Goal: Task Accomplishment & Management: Use online tool/utility

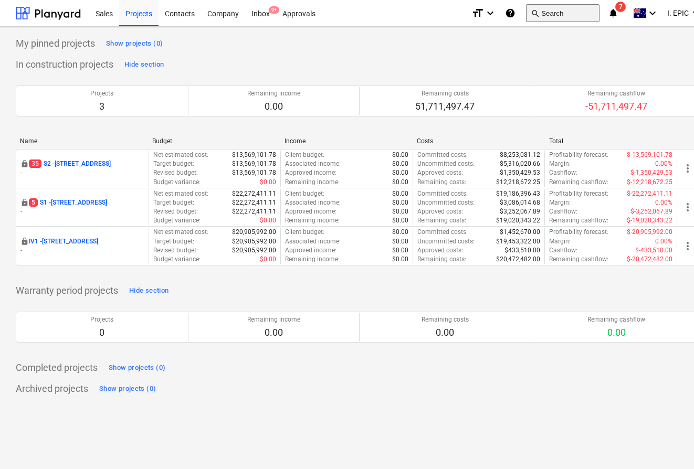
click at [542, 10] on button "search Search" at bounding box center [562, 13] width 73 height 18
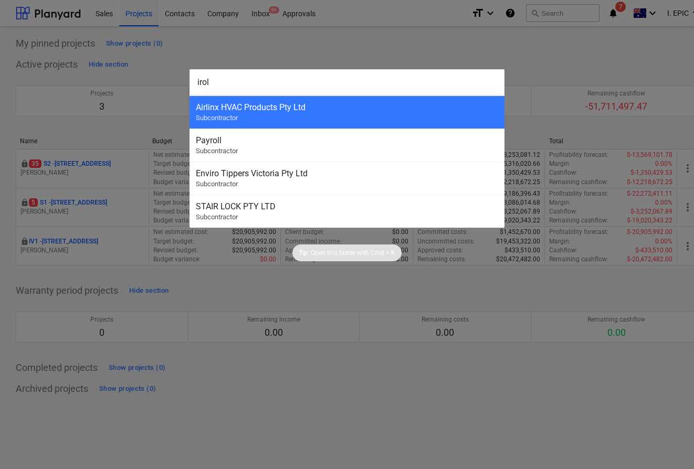
type input "iroll"
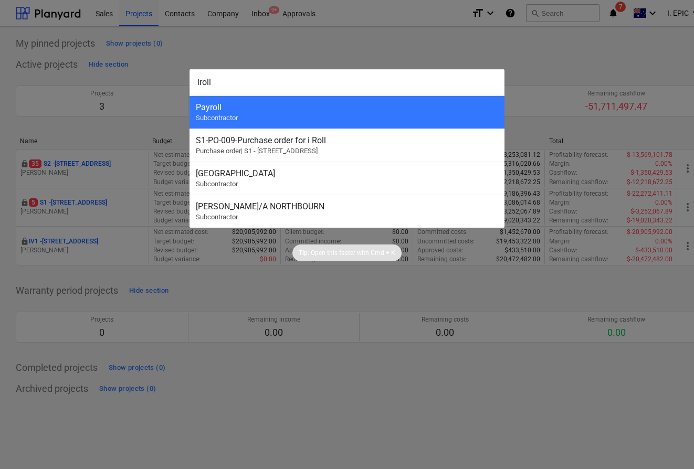
click at [344, 43] on div at bounding box center [347, 234] width 694 height 469
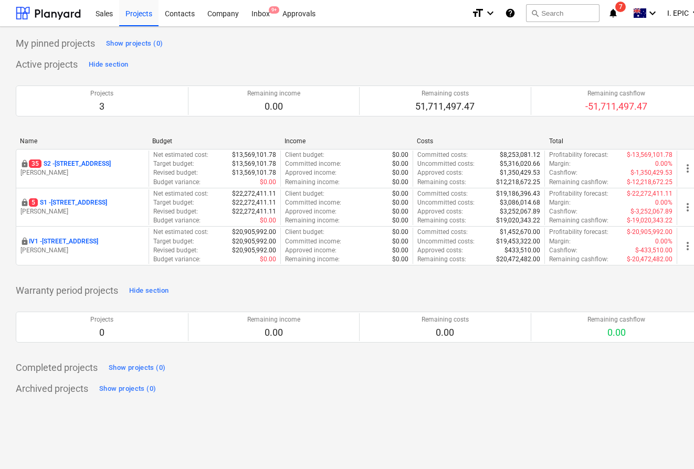
click at [332, 44] on div "My pinned projects Show projects (0)" at bounding box center [359, 43] width 687 height 17
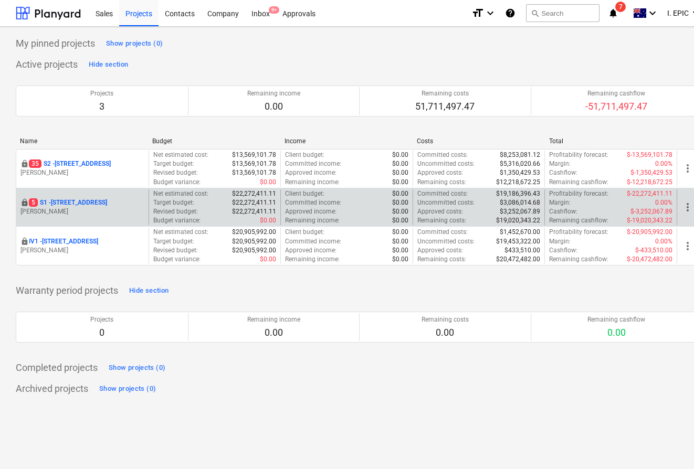
click at [105, 201] on p "5 S1 - 248 Bay Rd, Sandringham" at bounding box center [68, 202] width 78 height 9
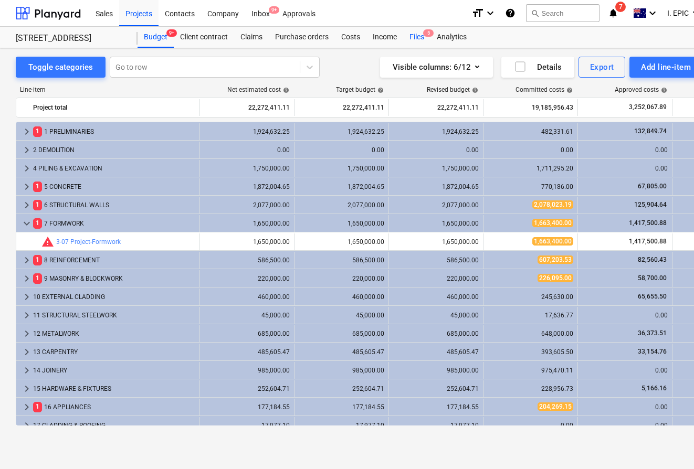
click at [426, 34] on span "5" at bounding box center [428, 32] width 10 height 7
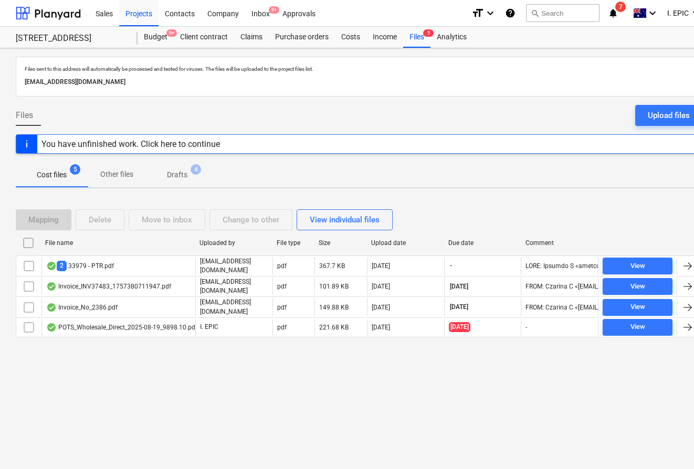
click at [192, 376] on div "Files sent to this address will automatically be processed and tested for virus…" at bounding box center [359, 258] width 718 height 421
click at [139, 388] on div "Files sent to this address will automatically be processed and tested for virus…" at bounding box center [359, 258] width 718 height 421
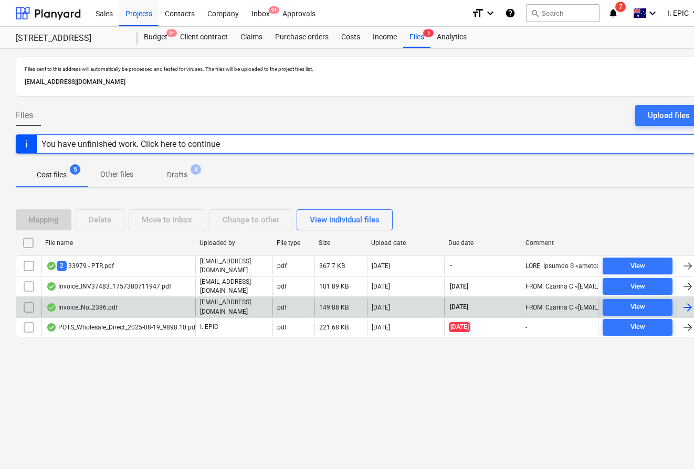
click at [100, 307] on div "Invoice_No_2386.pdf" at bounding box center [81, 307] width 71 height 8
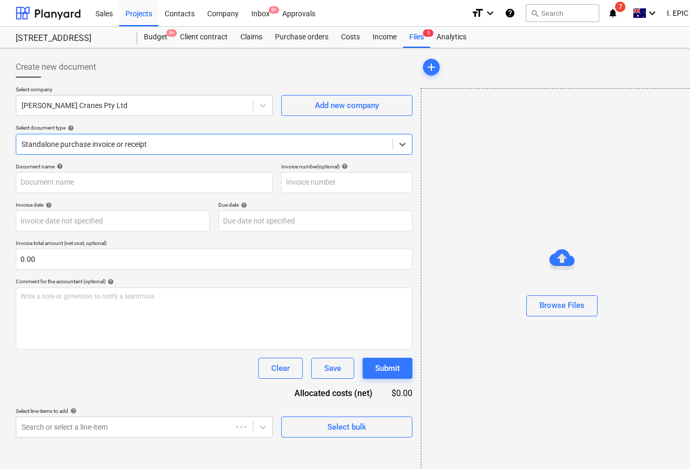
type input "2386"
type input "[DATE]"
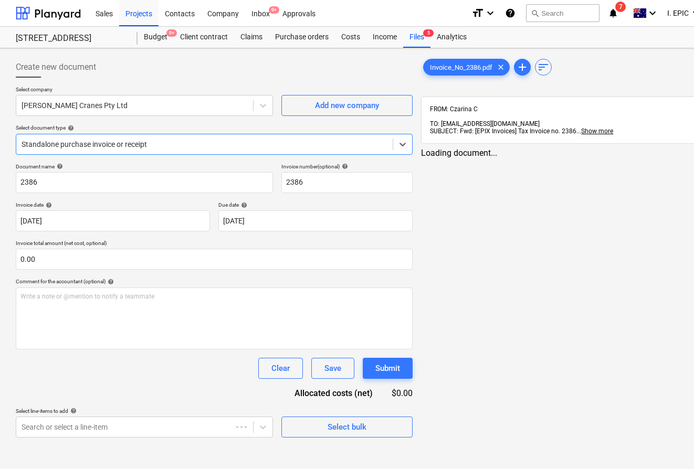
click at [405, 68] on div "Create new document" at bounding box center [214, 67] width 397 height 21
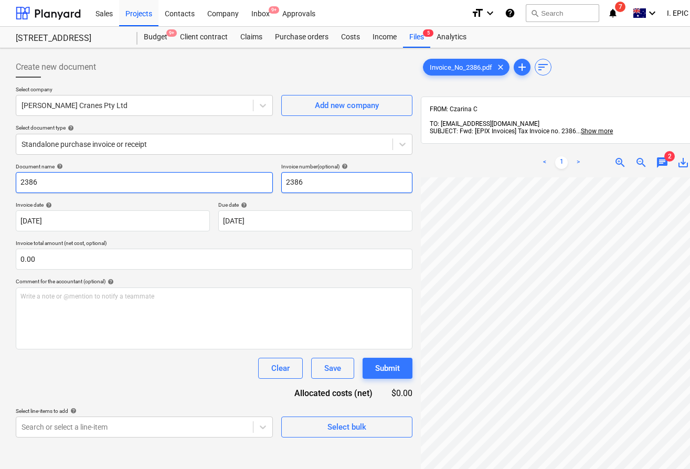
drag, startPoint x: 307, startPoint y: 185, endPoint x: 252, endPoint y: 185, distance: 54.6
click at [252, 185] on div "Document name help 2386 Invoice number (optional) help 2386" at bounding box center [214, 178] width 397 height 30
click at [217, 189] on input "2386" at bounding box center [144, 182] width 257 height 21
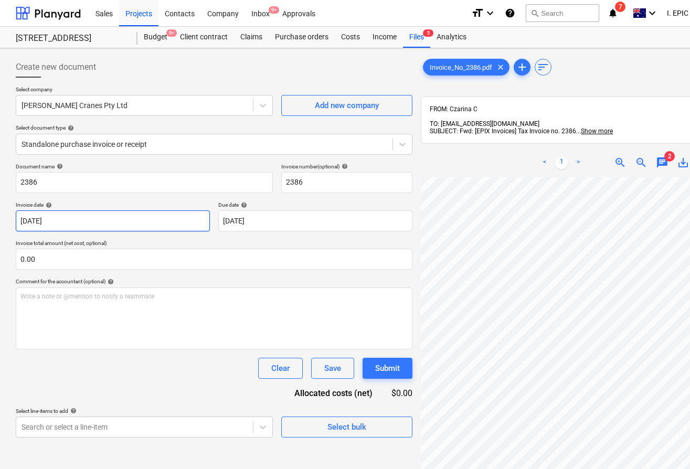
click at [160, 226] on body "Sales Projects Contacts Company Inbox 9+ Approvals format_size keyboard_arrow_d…" at bounding box center [345, 234] width 690 height 469
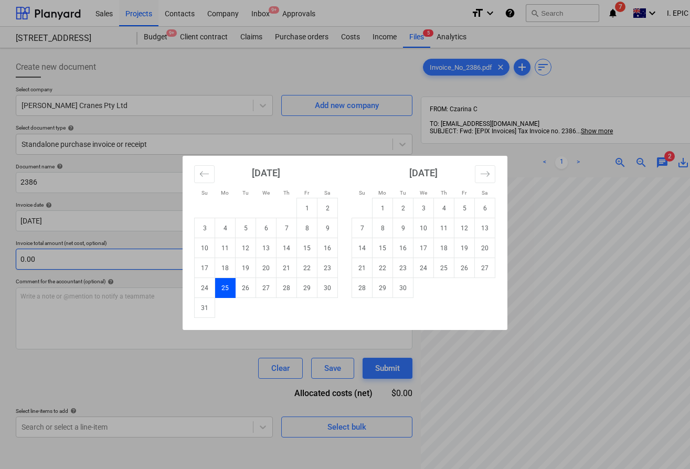
drag, startPoint x: 114, startPoint y: 265, endPoint x: 121, endPoint y: 260, distance: 8.0
click at [114, 264] on div "Su Mo Tu We Th Fr Sa Su Mo Tu We Th Fr Sa July 2025 1 2 3 4 5 6 7 8 9 10 11 12 …" at bounding box center [345, 234] width 690 height 469
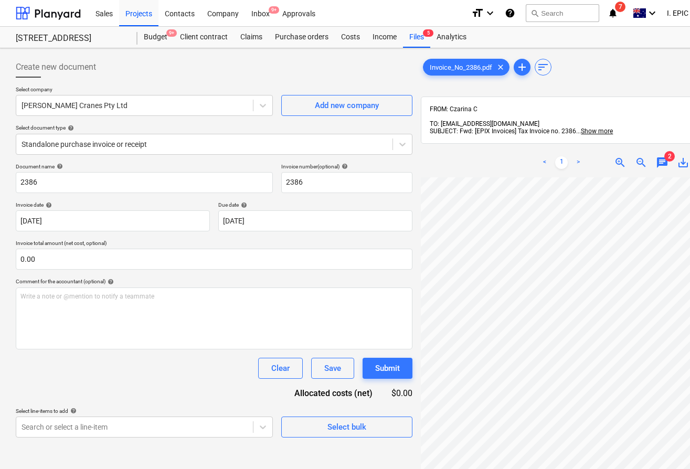
click at [665, 156] on span "chat" at bounding box center [662, 162] width 13 height 13
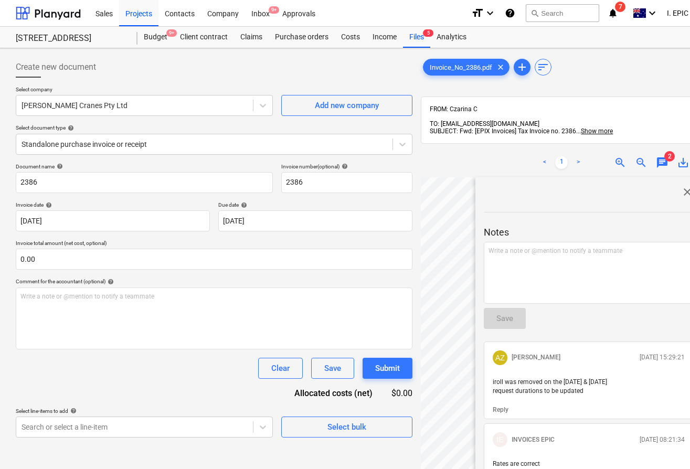
click at [686, 186] on span "close" at bounding box center [687, 192] width 13 height 13
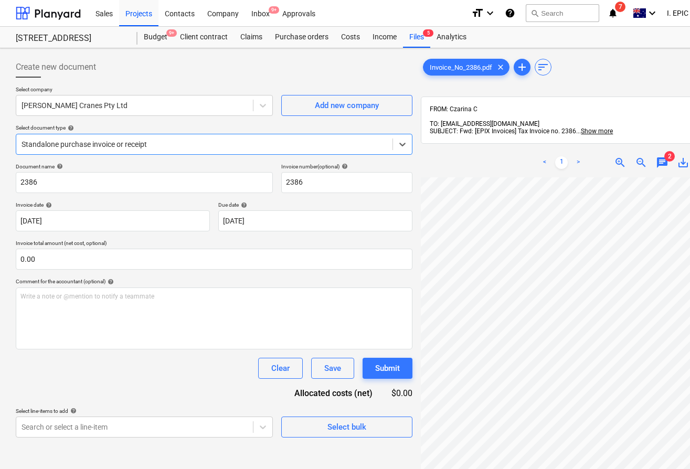
click at [359, 61] on div "Create new document" at bounding box center [214, 67] width 397 height 21
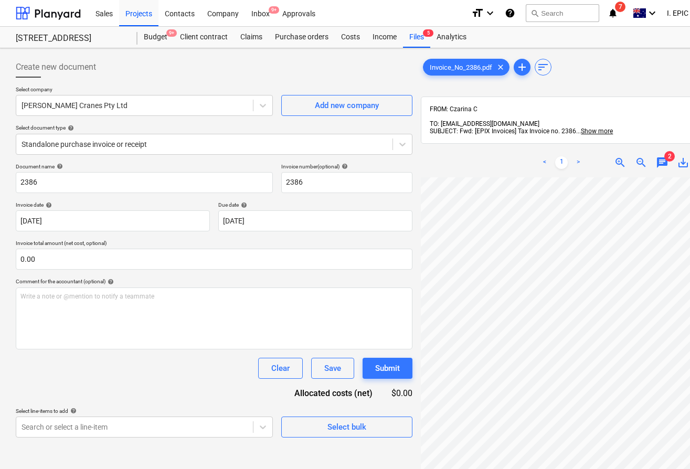
click at [497, 85] on div "Invoice_No_2386.pdf clear add sort FROM: Czarina C TO: [EMAIL_ADDRESS][DOMAIN_N…" at bounding box center [561, 337] width 281 height 561
click at [522, 66] on span "add" at bounding box center [522, 67] width 13 height 13
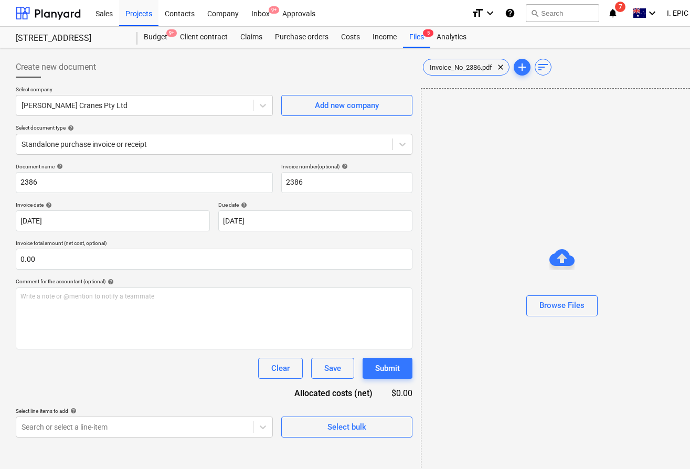
click at [501, 79] on div "Invoice_No_2386.pdf clear add sort Browse Files" at bounding box center [561, 269] width 281 height 425
click at [503, 67] on span "clear" at bounding box center [501, 67] width 13 height 13
click at [505, 78] on div "add Browse Files" at bounding box center [561, 269] width 281 height 425
click at [356, 85] on div at bounding box center [214, 82] width 397 height 8
click at [218, 70] on div "Create new document" at bounding box center [214, 67] width 397 height 21
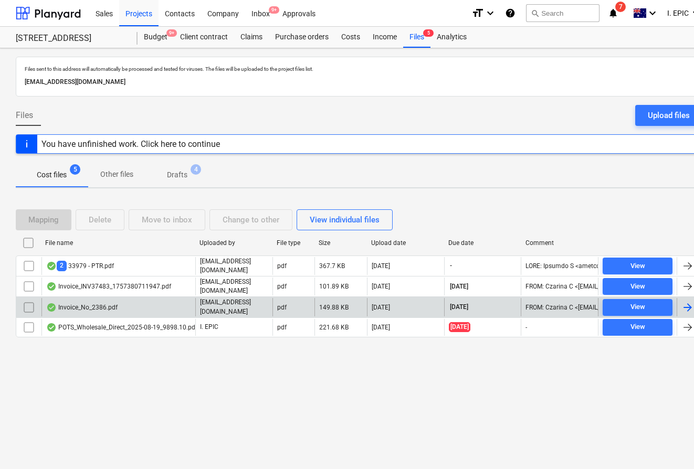
click at [151, 310] on div "Invoice_No_2386.pdf" at bounding box center [118, 307] width 154 height 18
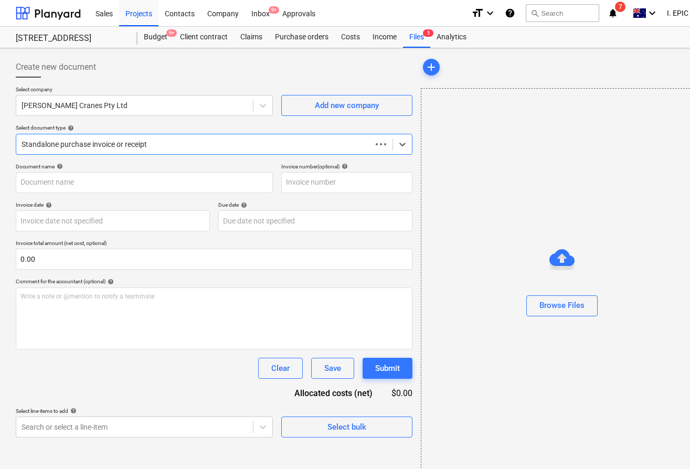
type input "2386"
type input "[DATE]"
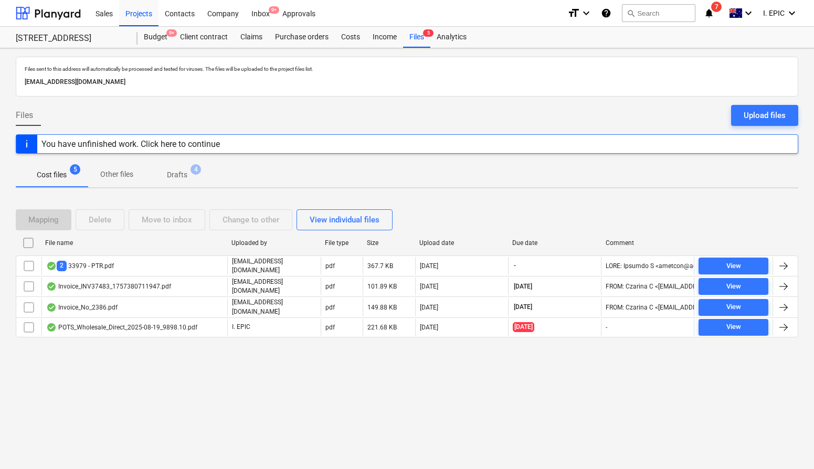
click at [98, 374] on div "Files sent to this address will automatically be processed and tested for virus…" at bounding box center [407, 258] width 814 height 421
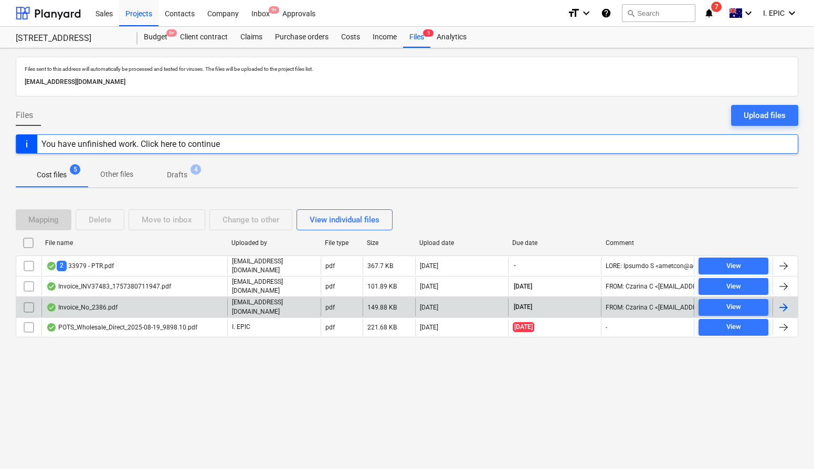
click at [27, 303] on input "checkbox" at bounding box center [28, 307] width 17 height 17
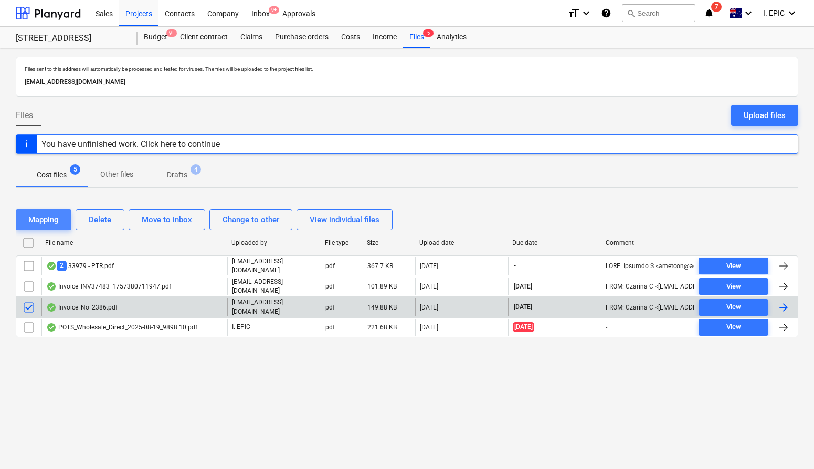
click at [57, 224] on div "Mapping" at bounding box center [43, 220] width 30 height 14
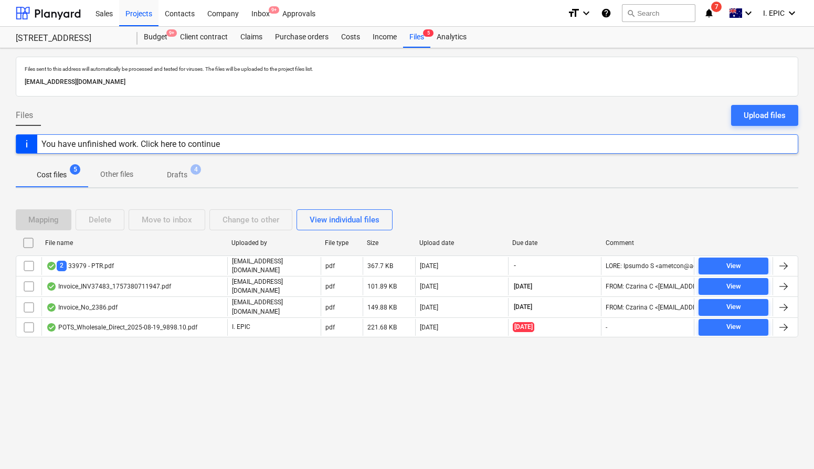
drag, startPoint x: 362, startPoint y: 432, endPoint x: 361, endPoint y: 412, distance: 20.0
click at [362, 431] on div "Files sent to this address will automatically be processed and tested for virus…" at bounding box center [407, 258] width 814 height 421
click at [363, 400] on div "Files sent to this address will automatically be processed and tested for virus…" at bounding box center [407, 258] width 814 height 421
click at [361, 392] on div "Files sent to this address will automatically be processed and tested for virus…" at bounding box center [407, 258] width 814 height 421
click at [356, 381] on div "Files sent to this address will automatically be processed and tested for virus…" at bounding box center [407, 258] width 814 height 421
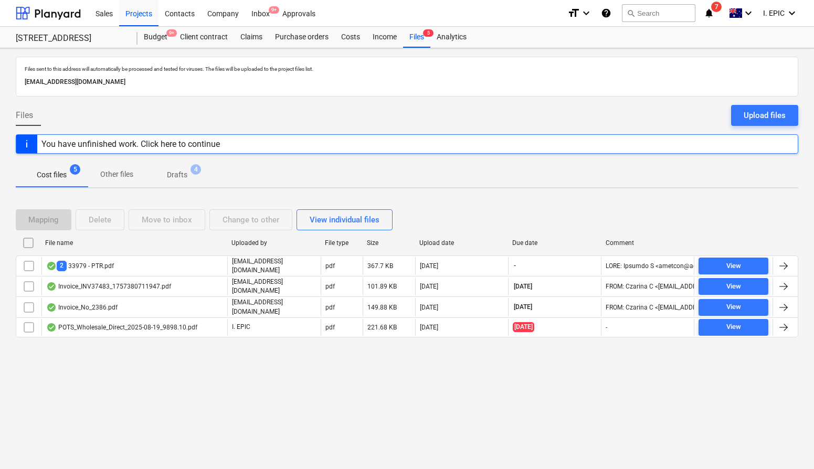
drag, startPoint x: 379, startPoint y: 372, endPoint x: 211, endPoint y: 377, distance: 167.6
click at [211, 377] on div "Files sent to this address will automatically be processed and tested for virus…" at bounding box center [407, 258] width 814 height 421
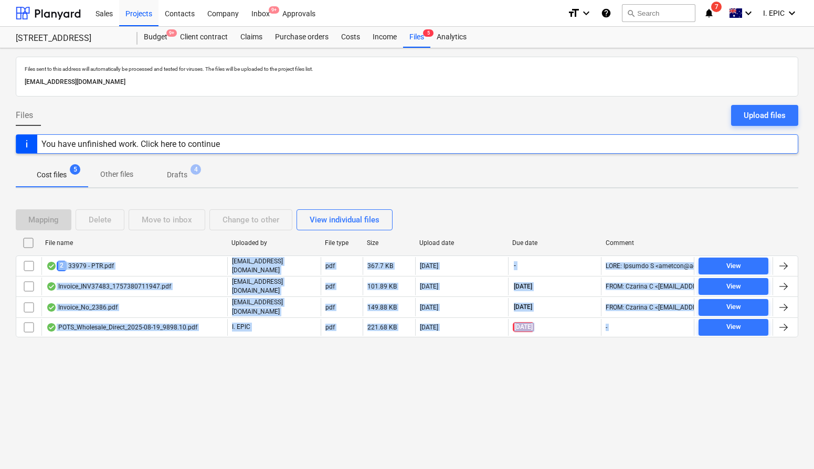
drag, startPoint x: 279, startPoint y: 385, endPoint x: 52, endPoint y: 226, distance: 277.1
click at [52, 226] on div "Files sent to this address will automatically be processed and tested for virus…" at bounding box center [407, 258] width 814 height 421
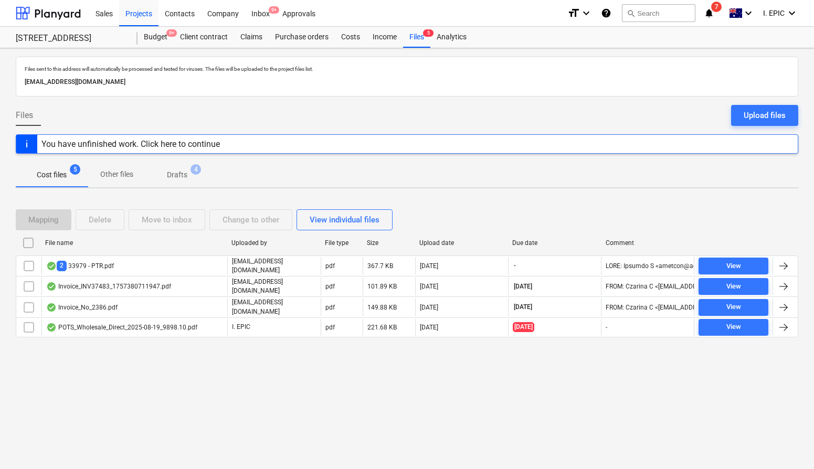
click at [256, 360] on div "Files sent to this address will automatically be processed and tested for virus…" at bounding box center [407, 258] width 814 height 421
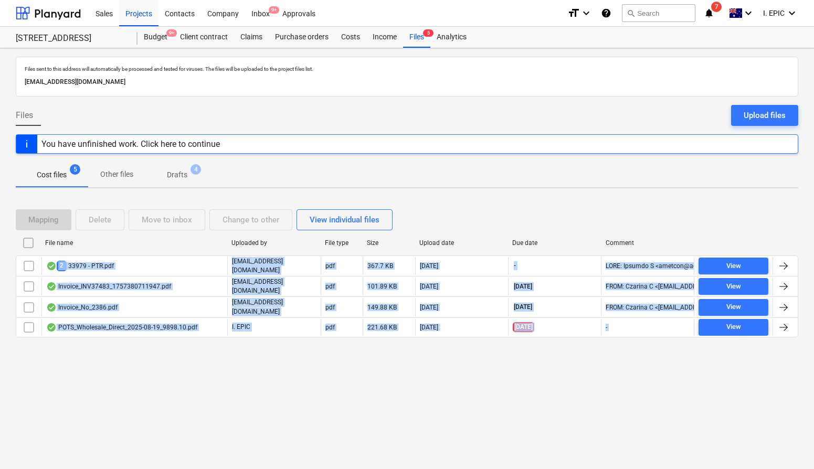
drag, startPoint x: 265, startPoint y: 390, endPoint x: 52, endPoint y: 235, distance: 262.7
click at [51, 235] on div "Files sent to this address will automatically be processed and tested for virus…" at bounding box center [407, 258] width 814 height 421
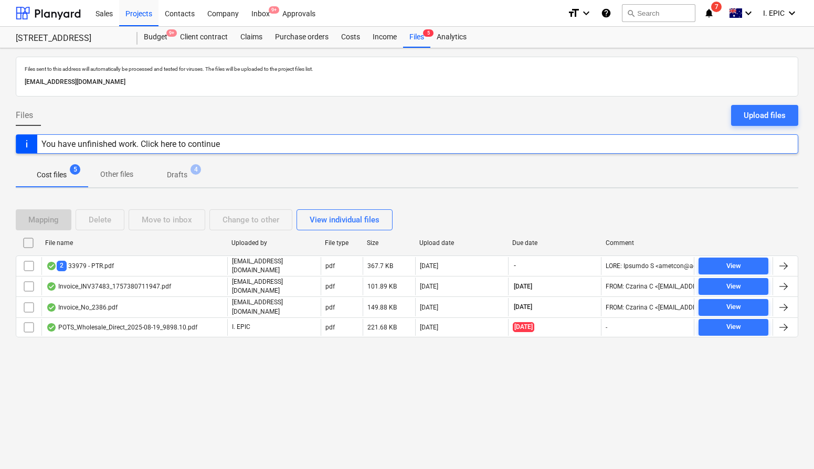
click at [254, 374] on div "Files sent to this address will automatically be processed and tested for virus…" at bounding box center [407, 258] width 814 height 421
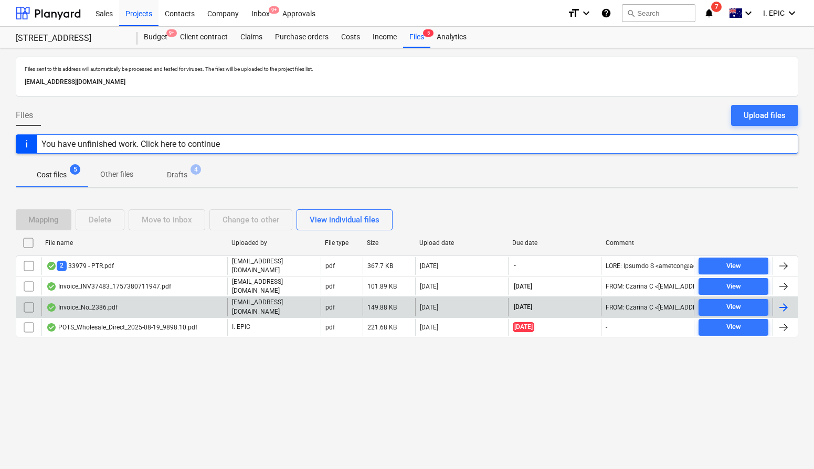
click at [110, 303] on div "Invoice_No_2386.pdf" at bounding box center [81, 307] width 71 height 8
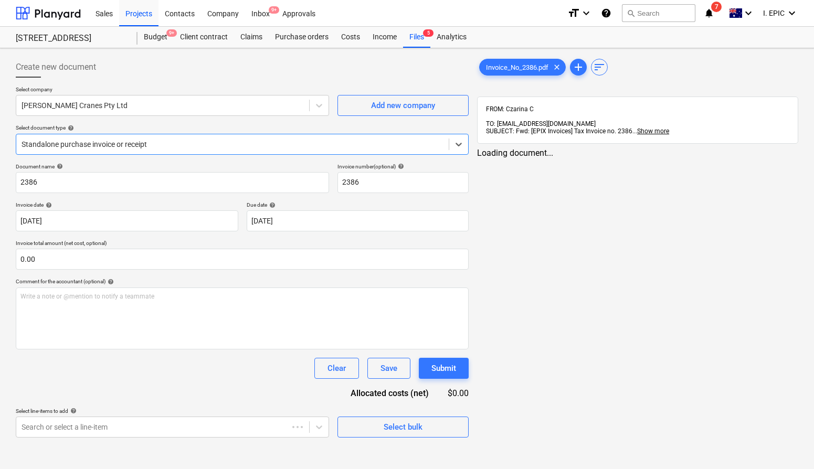
click at [602, 190] on div "Invoice_No_2386.pdf clear add sort FROM: Czarina C TO: [EMAIL_ADDRESS][DOMAIN_N…" at bounding box center [638, 247] width 330 height 390
click at [610, 211] on div "Invoice_No_2386.pdf clear add sort FROM: Czarina C TO: [EMAIL_ADDRESS][DOMAIN_N…" at bounding box center [638, 247] width 330 height 390
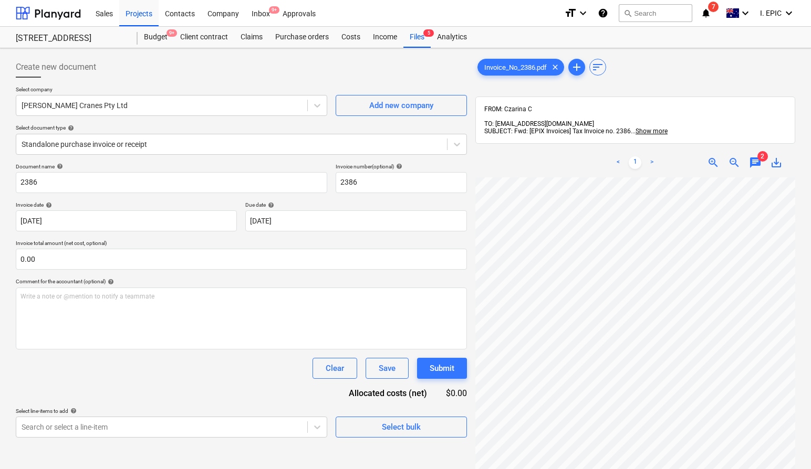
click at [688, 75] on div "Invoice_No_2386.pdf clear add sort" at bounding box center [635, 67] width 320 height 21
click at [694, 156] on span "chat" at bounding box center [755, 162] width 13 height 13
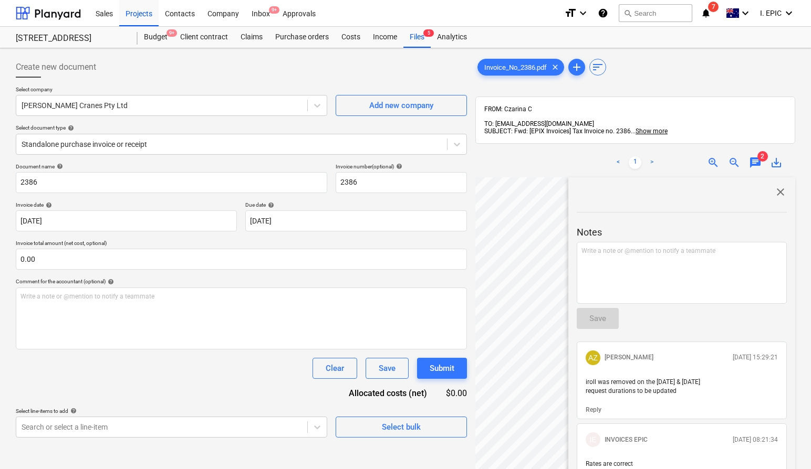
click at [694, 186] on span "close" at bounding box center [780, 192] width 13 height 13
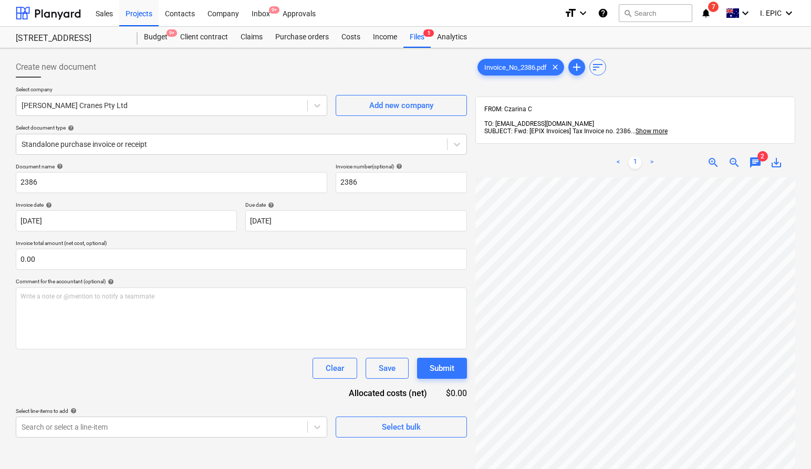
click at [685, 86] on div "Invoice_No_2386.pdf clear add sort FROM: Czarina C TO: [EMAIL_ADDRESS][DOMAIN_N…" at bounding box center [635, 337] width 320 height 561
click at [639, 74] on div "Invoice_No_2386.pdf clear add sort" at bounding box center [635, 67] width 320 height 21
click at [603, 66] on span "sort" at bounding box center [597, 67] width 13 height 13
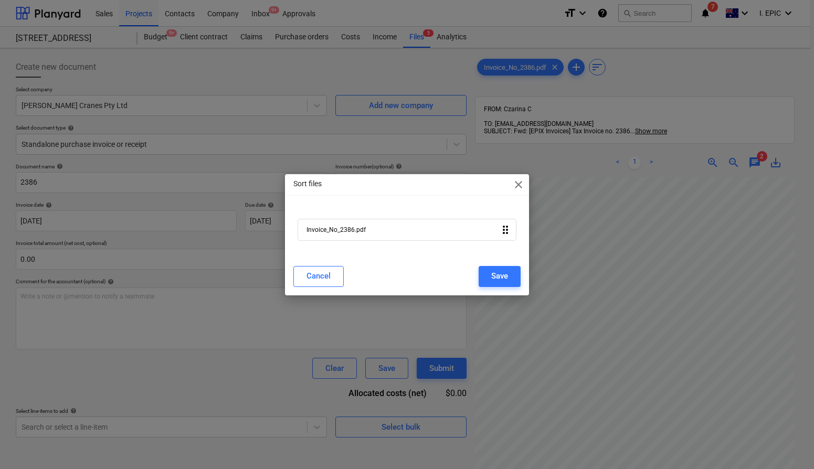
drag, startPoint x: 518, startPoint y: 182, endPoint x: 577, endPoint y: 125, distance: 82.4
click at [518, 182] on span "close" at bounding box center [518, 184] width 13 height 13
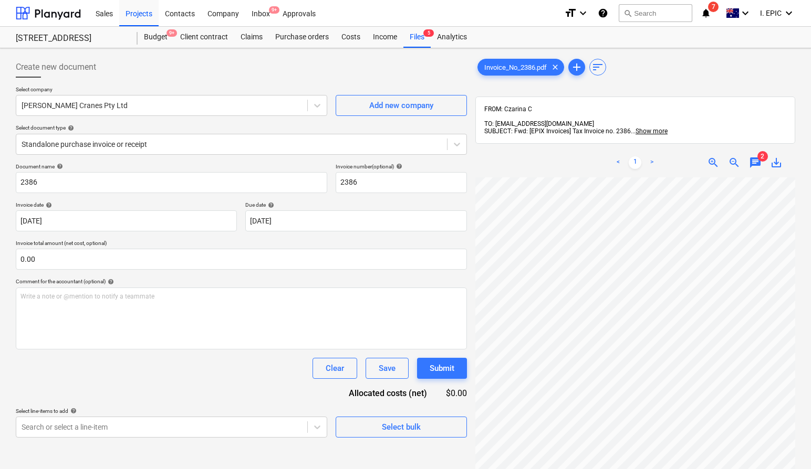
click at [627, 87] on div "Invoice_No_2386.pdf clear add sort FROM: Czarina C TO: [EMAIL_ADDRESS][DOMAIN_N…" at bounding box center [635, 337] width 320 height 561
click at [694, 157] on span "chat" at bounding box center [755, 162] width 13 height 13
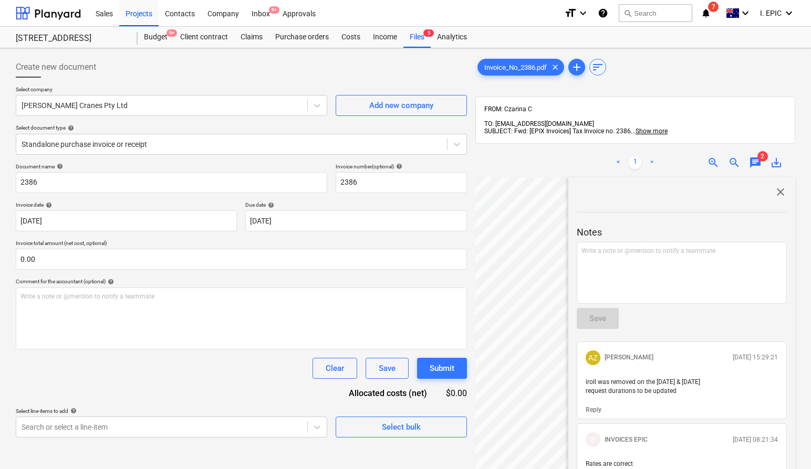
scroll to position [39, 0]
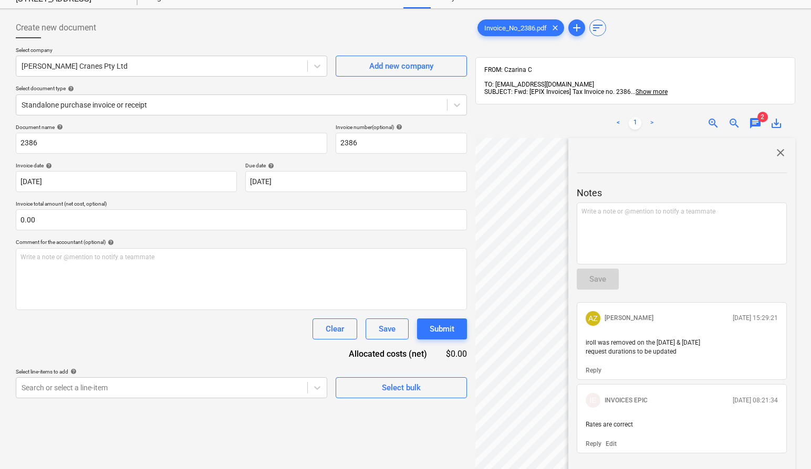
drag, startPoint x: 685, startPoint y: 344, endPoint x: 578, endPoint y: 327, distance: 108.0
click at [578, 327] on div "AZ [PERSON_NAME] [DATE] 15:29:21 iroll was removed on the [DATE] & [DATE] reque…" at bounding box center [681, 341] width 210 height 78
click at [584, 338] on div "iroll was removed on the [DATE] & [DATE] request durations to be updated" at bounding box center [681, 347] width 201 height 26
drag, startPoint x: 590, startPoint y: 332, endPoint x: 697, endPoint y: 344, distance: 107.3
click at [694, 344] on p "iroll was removed on the [DATE] & [DATE] request durations to be updated" at bounding box center [681, 348] width 192 height 18
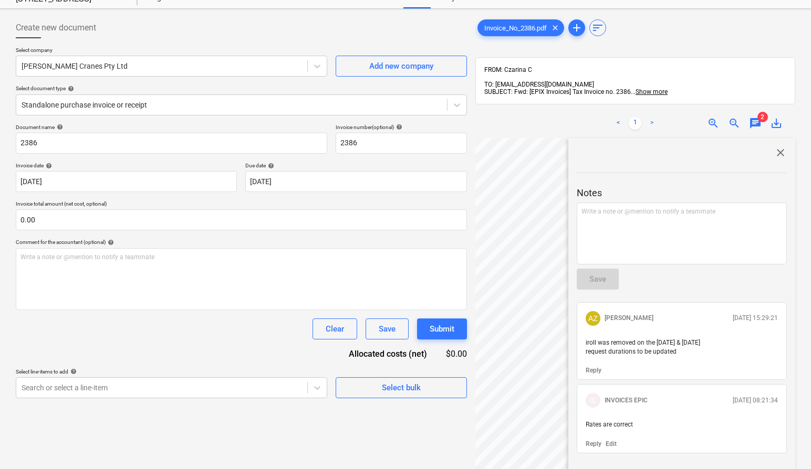
drag, startPoint x: 697, startPoint y: 344, endPoint x: 699, endPoint y: 359, distance: 14.3
click at [694, 344] on p "iroll was removed on the [DATE] & [DATE] request durations to be updated" at bounding box center [681, 348] width 192 height 18
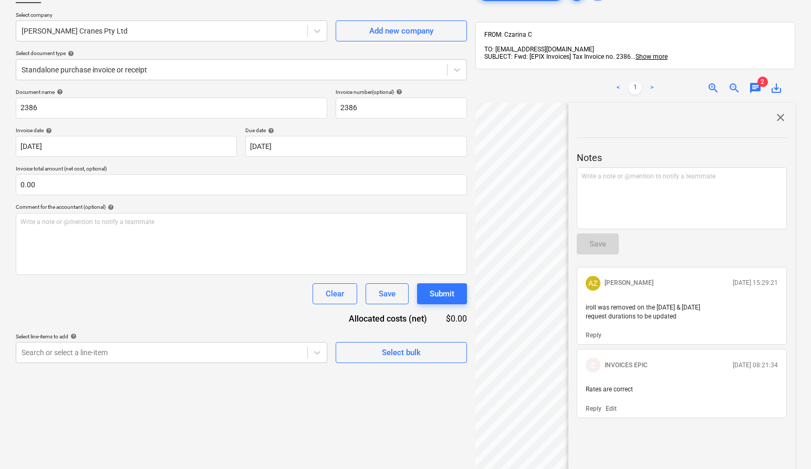
scroll to position [55, 0]
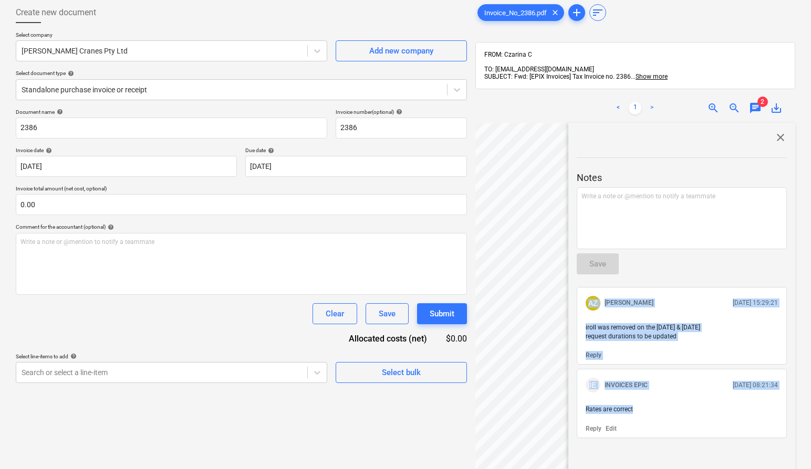
drag, startPoint x: 669, startPoint y: 407, endPoint x: 579, endPoint y: 274, distance: 161.2
click at [579, 274] on div "Notes Write a note or @mention to notify a teammate ﻿ Save AZ [PERSON_NAME] [DA…" at bounding box center [681, 291] width 210 height 295
copy div "AZ [PERSON_NAME] [DATE] 15:29:21 iroll was removed on the [DATE] & [DATE] reque…"
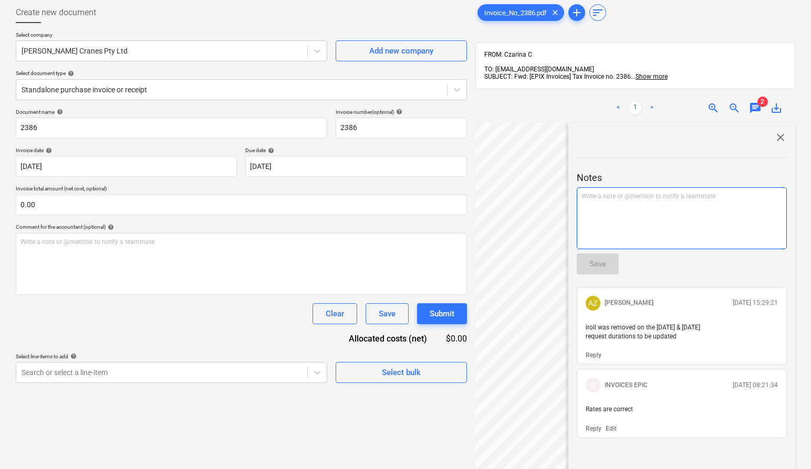
click at [632, 215] on div "Write a note or @mention to notify a teammate [PERSON_NAME]" at bounding box center [681, 218] width 210 height 62
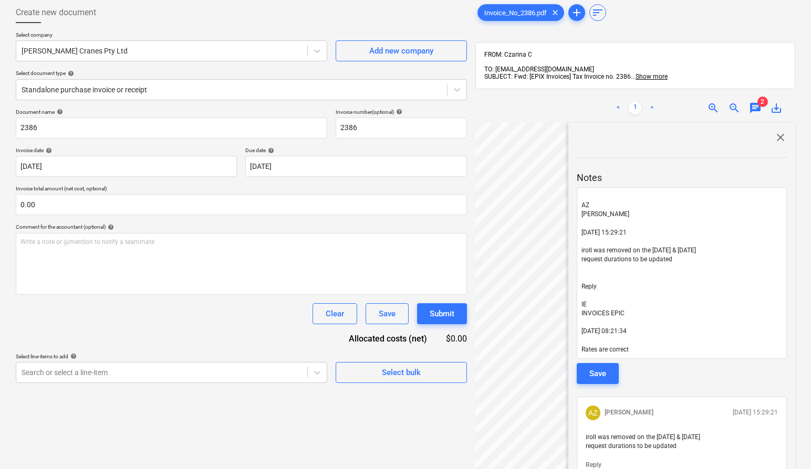
click at [694, 131] on span "close" at bounding box center [780, 137] width 13 height 13
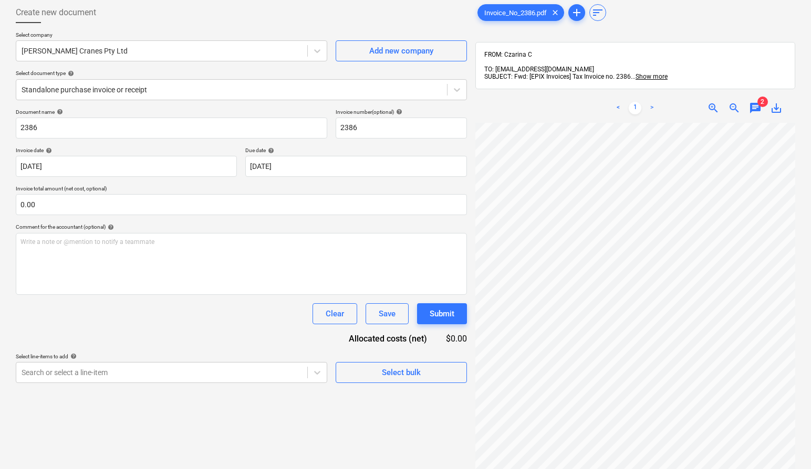
click at [120, 333] on div "Document name help 2386 Invoice number (optional) help 2386 Invoice date help […" at bounding box center [241, 246] width 451 height 275
click at [694, 102] on span "chat" at bounding box center [755, 108] width 13 height 13
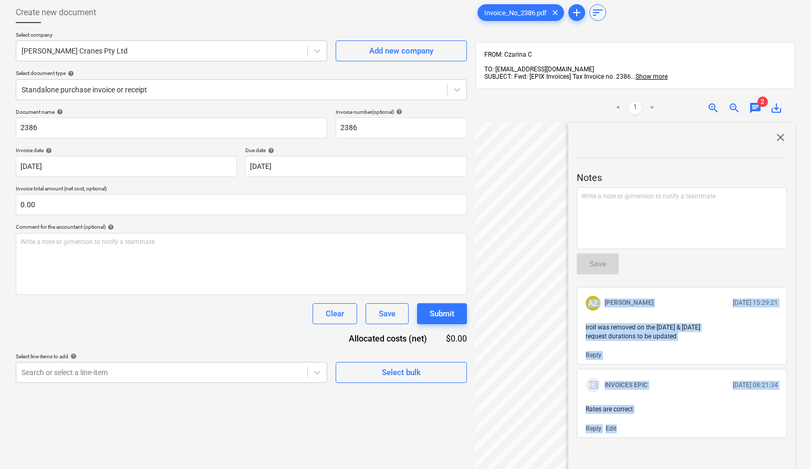
drag, startPoint x: 675, startPoint y: 425, endPoint x: 569, endPoint y: 278, distance: 181.4
click at [569, 278] on div "close Notes Write a note or @mention to notify a teammate ﻿ Save AZ [PERSON_NAM…" at bounding box center [681, 351] width 227 height 457
copy div "AZ [PERSON_NAME] [DATE] 15:29:21 iroll was removed on the [DATE] & [DATE] reque…"
click at [671, 207] on div "Write a note or @mention to notify a teammate [PERSON_NAME]" at bounding box center [681, 218] width 210 height 62
drag, startPoint x: 637, startPoint y: 426, endPoint x: 575, endPoint y: 286, distance: 153.0
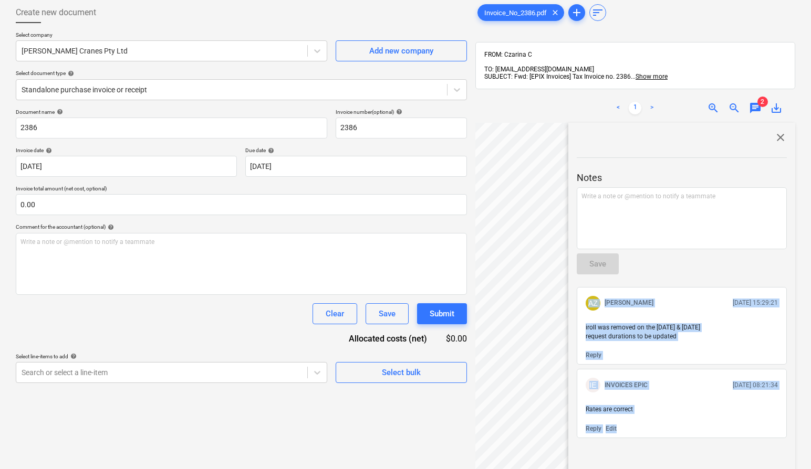
click at [575, 286] on div "close Notes Write a note or @mention to notify a teammate ﻿ Save AZ [PERSON_NAM…" at bounding box center [681, 351] width 227 height 457
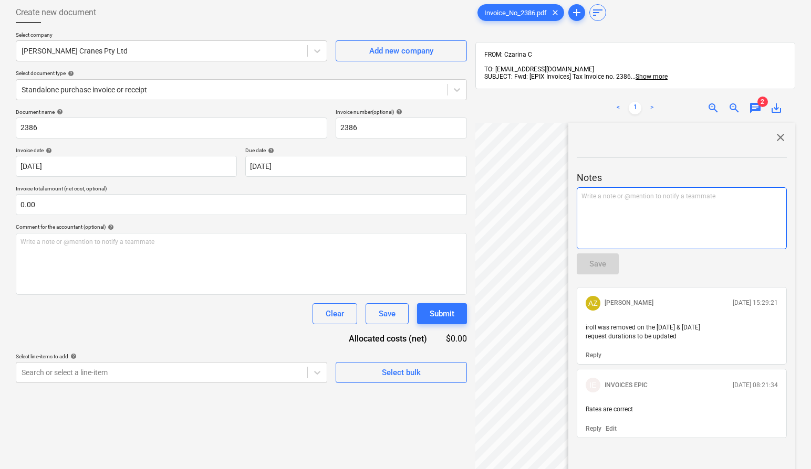
click at [629, 194] on div "Write a note or @mention to notify a teammate [PERSON_NAME]" at bounding box center [681, 218] width 210 height 62
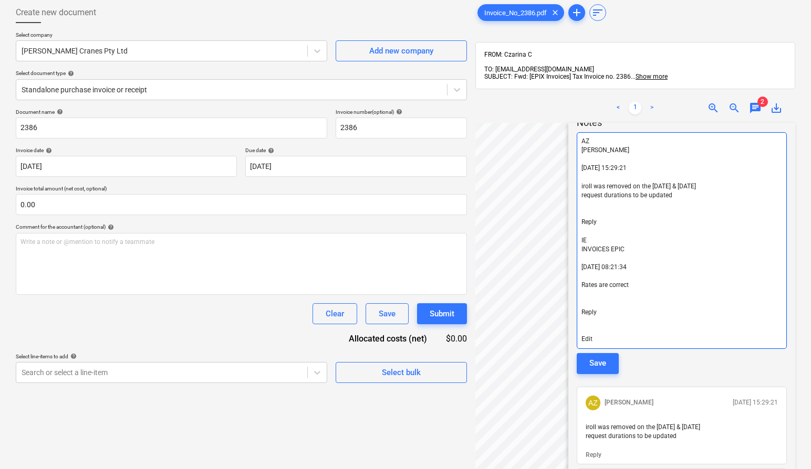
scroll to position [24, 0]
